Goal: Task Accomplishment & Management: Use online tool/utility

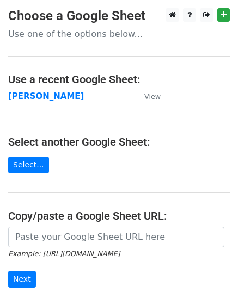
click at [38, 95] on strong "[PERSON_NAME]" at bounding box center [46, 96] width 76 height 10
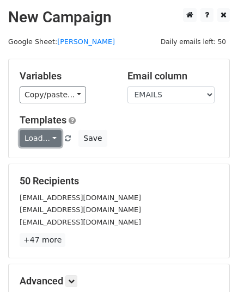
click at [47, 140] on link "Load..." at bounding box center [41, 138] width 42 height 17
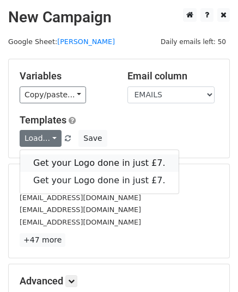
click at [83, 164] on link "Get your Logo done in just £7." at bounding box center [99, 162] width 158 height 17
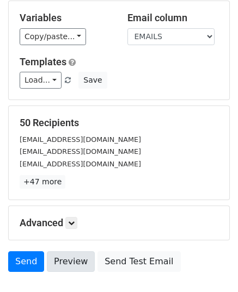
scroll to position [128, 0]
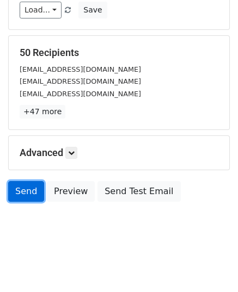
click at [28, 192] on link "Send" at bounding box center [26, 191] width 36 height 21
